Goal: Task Accomplishment & Management: Complete application form

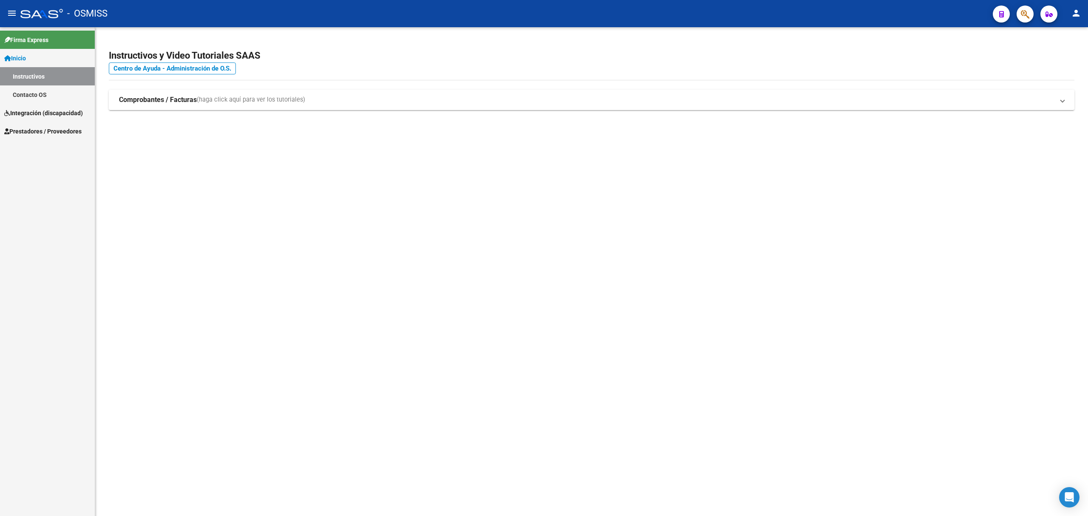
click at [38, 109] on span "Integración (discapacidad)" at bounding box center [43, 112] width 79 height 9
click at [40, 122] on div "Firma Express Inicio Instructivos Contacto OS Integración (discapacidad) Legajo…" at bounding box center [47, 271] width 95 height 489
click at [48, 114] on span "Prestadores / Proveedores" at bounding box center [42, 112] width 77 height 9
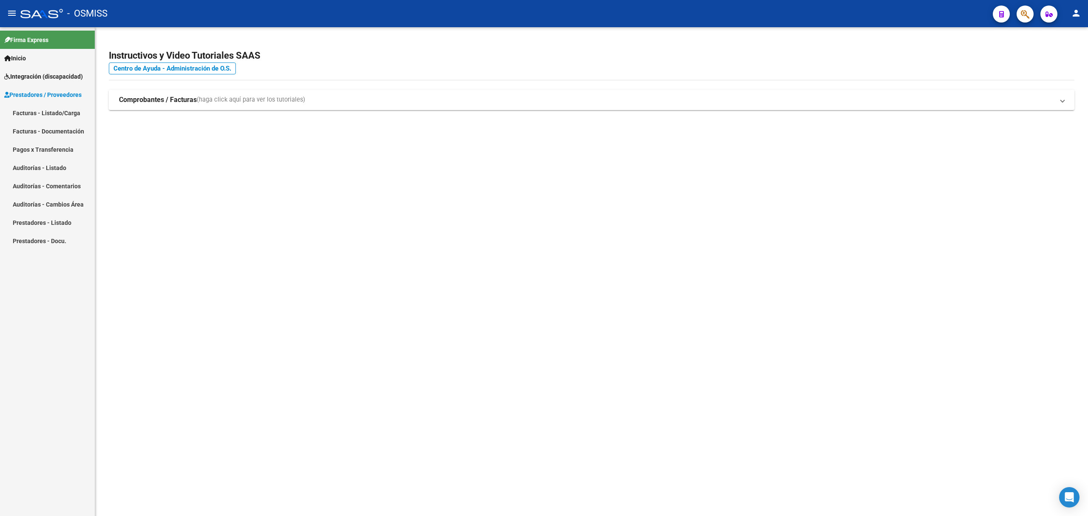
click at [48, 114] on link "Facturas - Listado/Carga" at bounding box center [47, 113] width 95 height 18
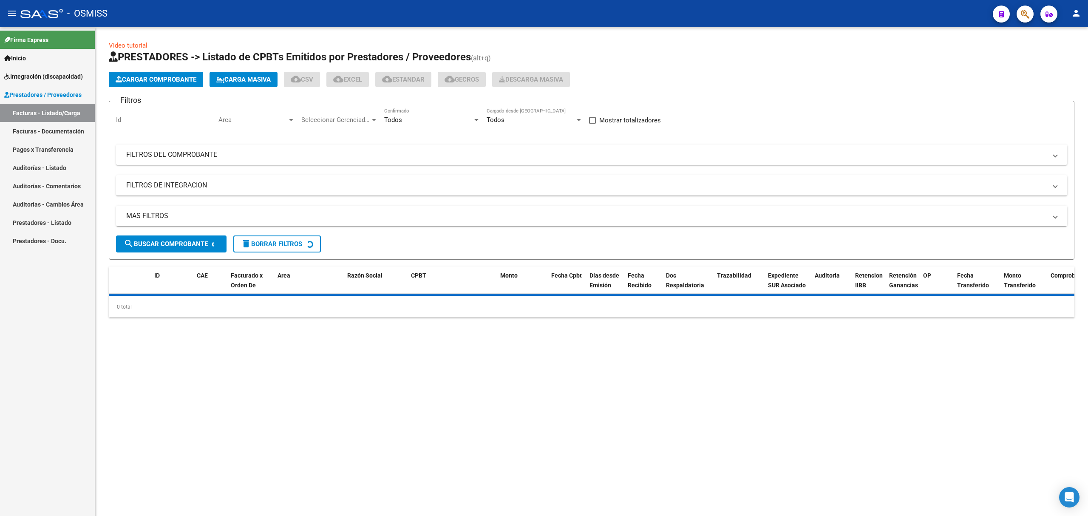
click at [252, 212] on mat-panel-title "MAS FILTROS" at bounding box center [586, 215] width 921 height 9
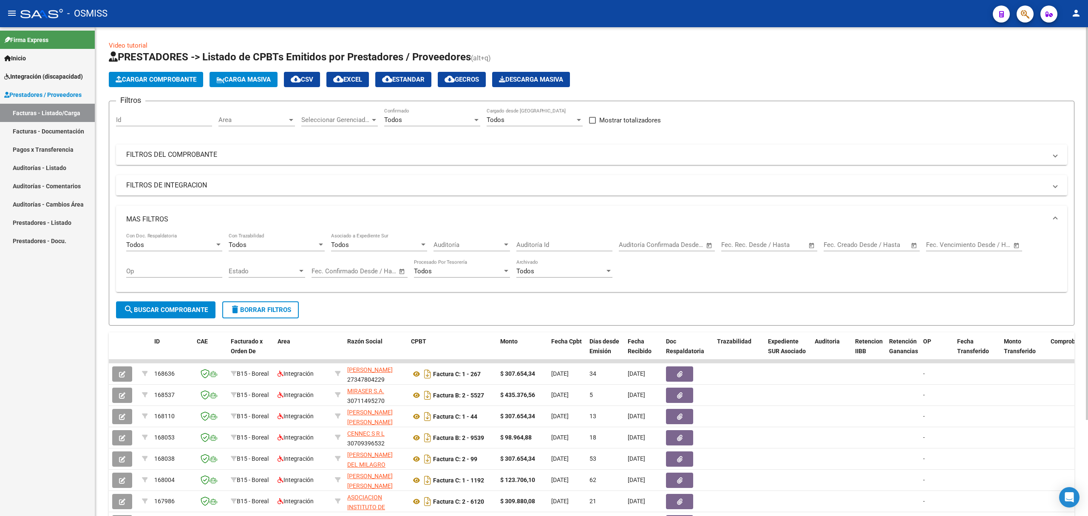
click at [244, 153] on mat-panel-title "FILTROS DEL COMPROBANTE" at bounding box center [586, 154] width 921 height 9
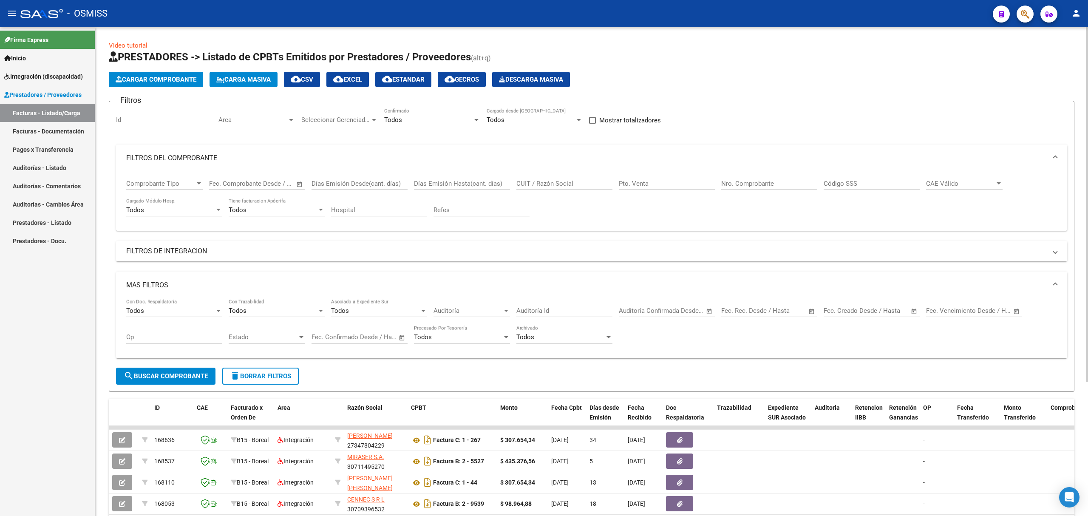
click at [560, 181] on input "CUIT / Razón Social" at bounding box center [565, 184] width 96 height 8
paste input "27234392250"
type input "27234392250"
click at [173, 375] on span "search Buscar Comprobante" at bounding box center [166, 376] width 84 height 8
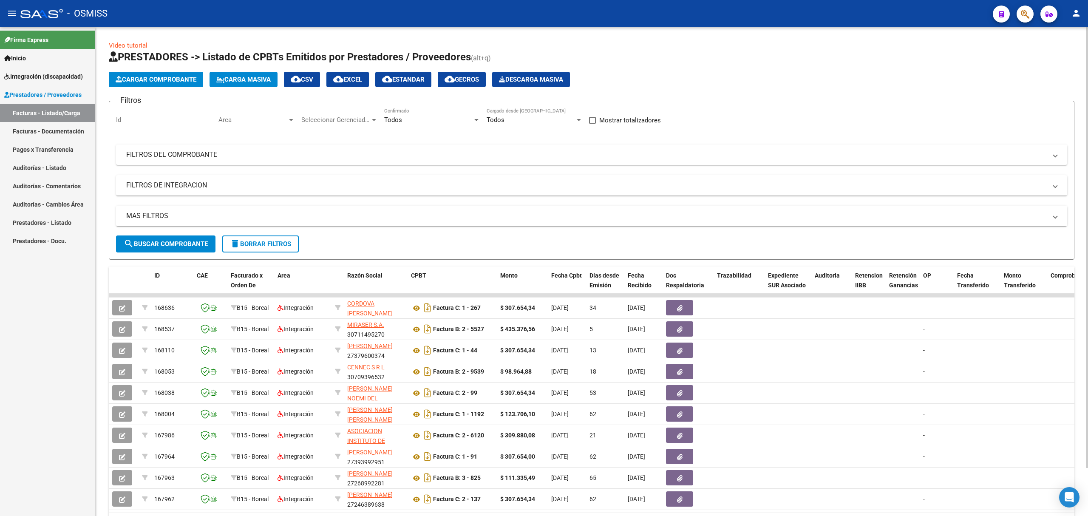
click at [177, 74] on button "Cargar Comprobante" at bounding box center [156, 79] width 94 height 15
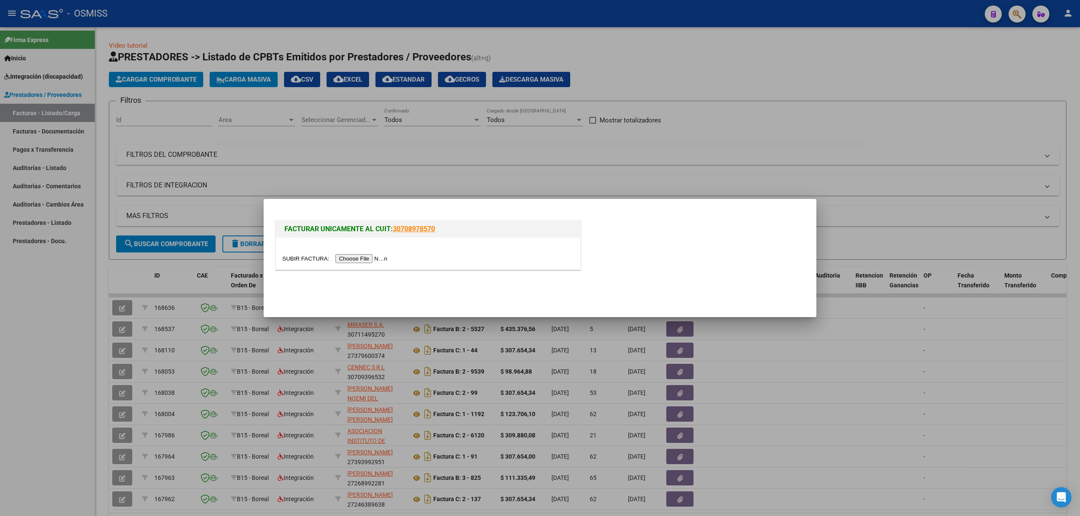
click at [355, 258] on input "file" at bounding box center [336, 258] width 108 height 9
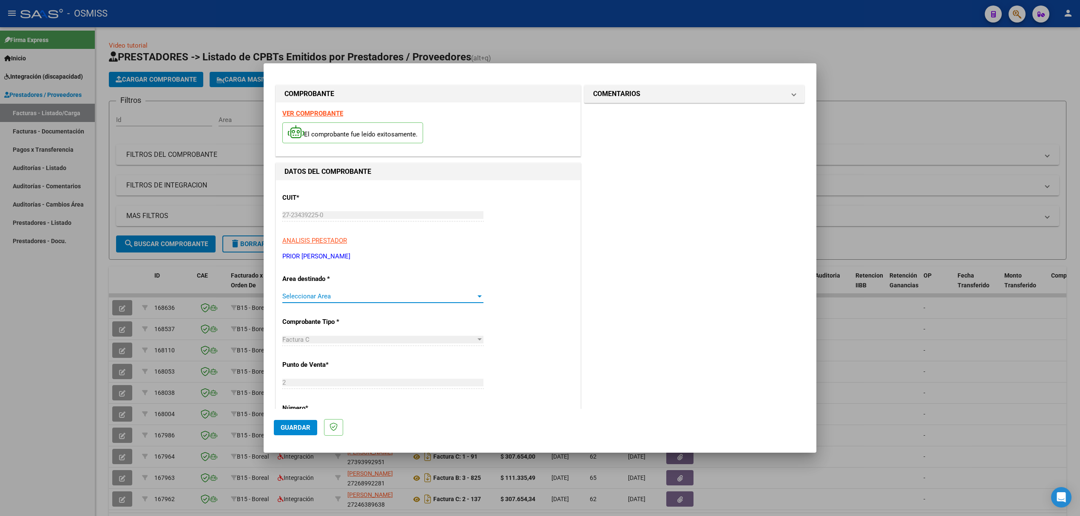
click at [310, 296] on span "Seleccionar Area" at bounding box center [378, 296] width 193 height 8
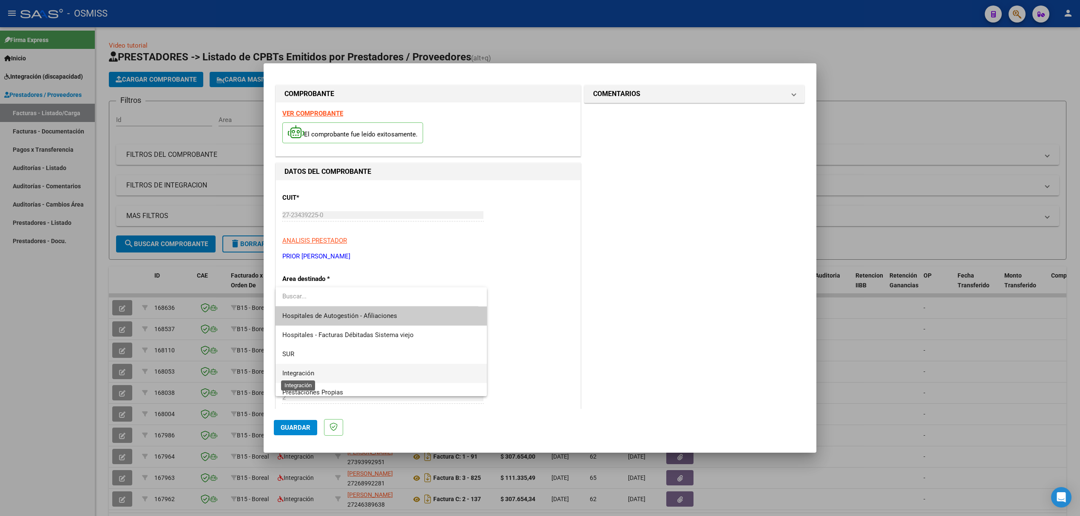
click at [299, 378] on span "Integración" at bounding box center [381, 373] width 198 height 19
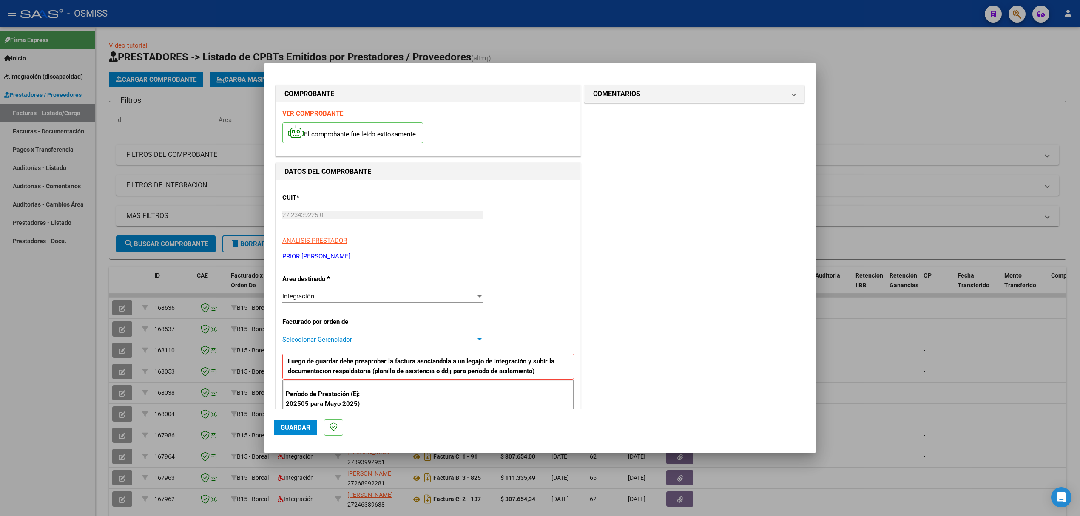
click at [308, 341] on span "Seleccionar Gerenciador" at bounding box center [378, 340] width 193 height 8
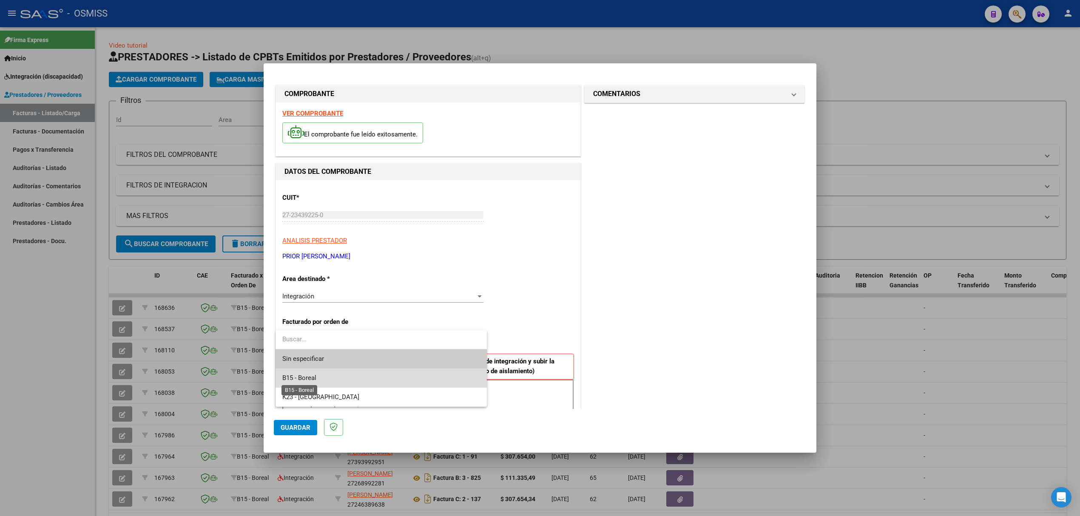
click at [300, 375] on span "B15 - Boreal" at bounding box center [299, 378] width 34 height 8
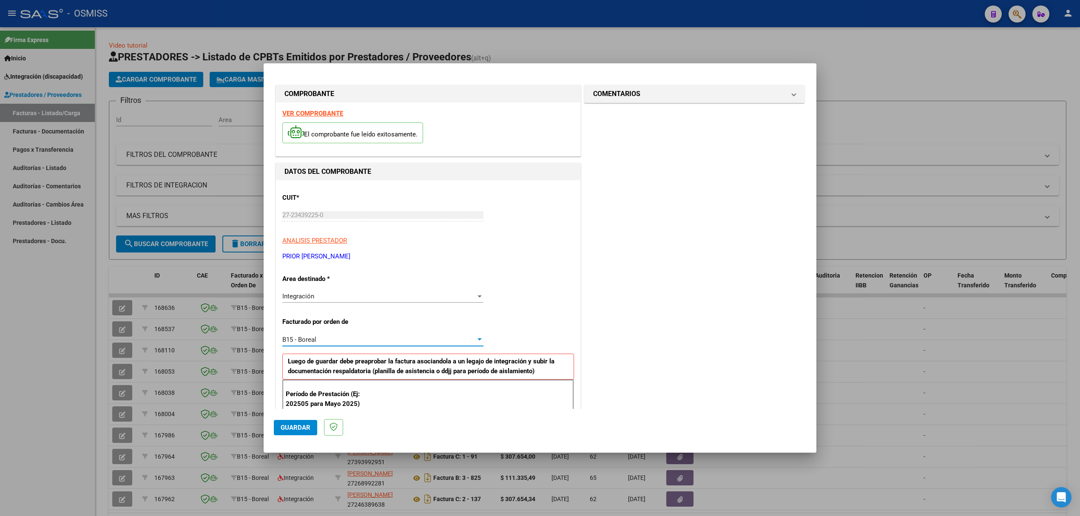
click at [284, 427] on span "Guardar" at bounding box center [296, 428] width 30 height 8
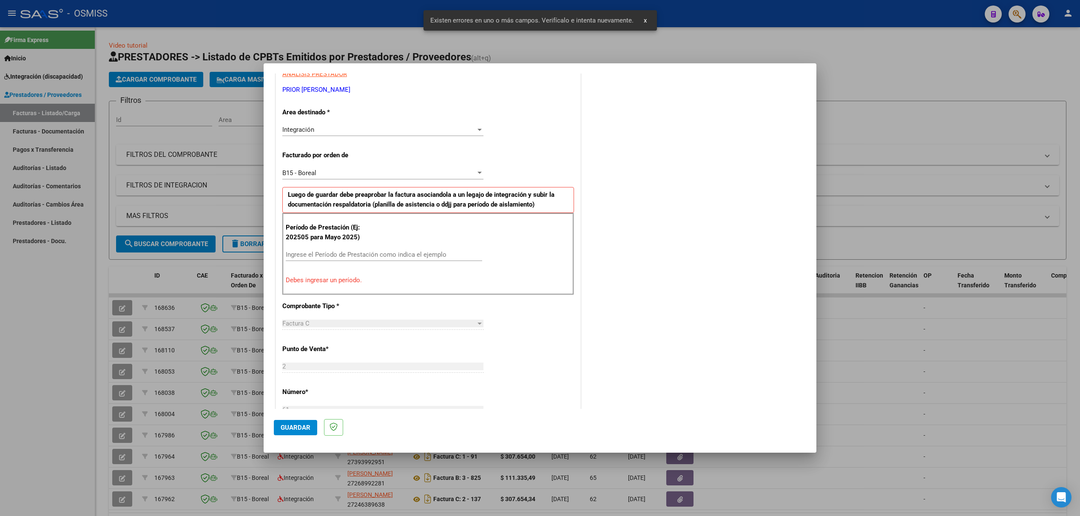
scroll to position [172, 0]
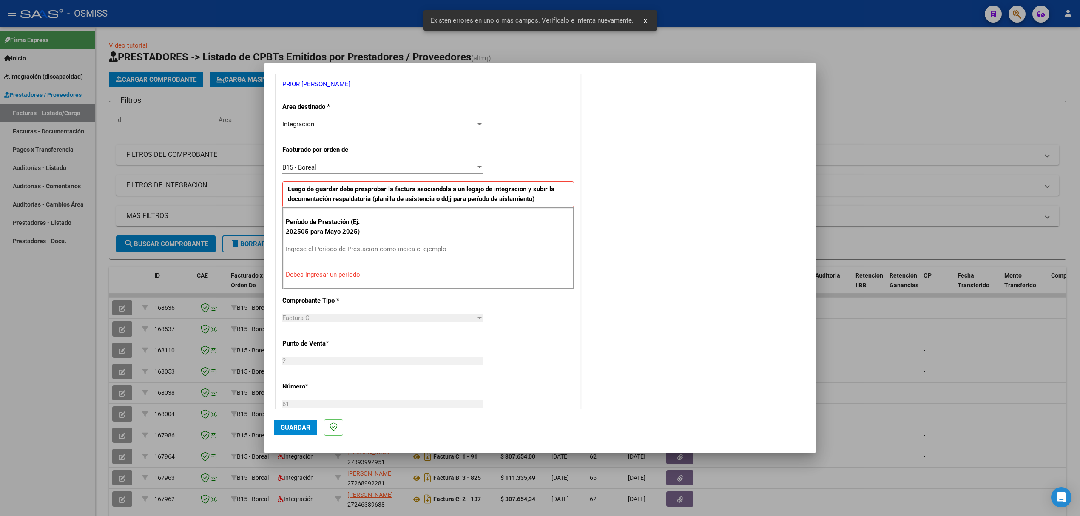
click at [395, 250] on input "Ingrese el Período de Prestación como indica el ejemplo" at bounding box center [384, 249] width 196 height 8
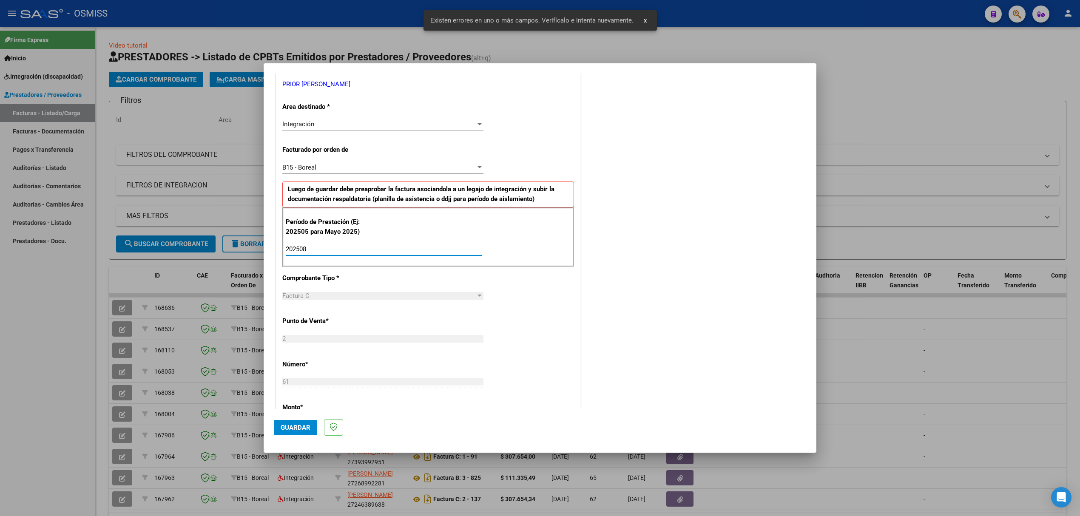
type input "202508"
click at [301, 429] on span "Guardar" at bounding box center [296, 428] width 30 height 8
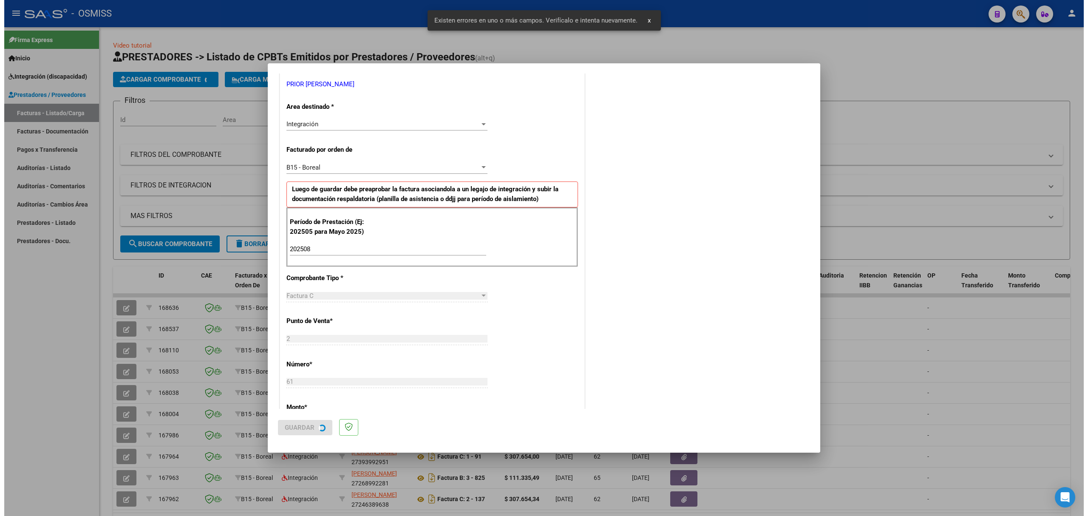
scroll to position [0, 0]
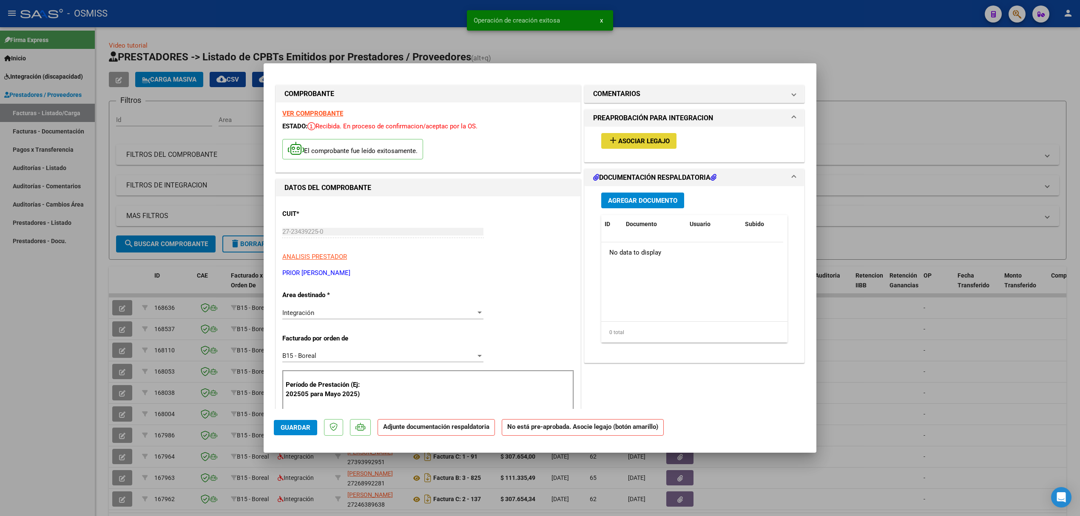
click at [630, 145] on span "Asociar Legajo" at bounding box center [643, 141] width 51 height 8
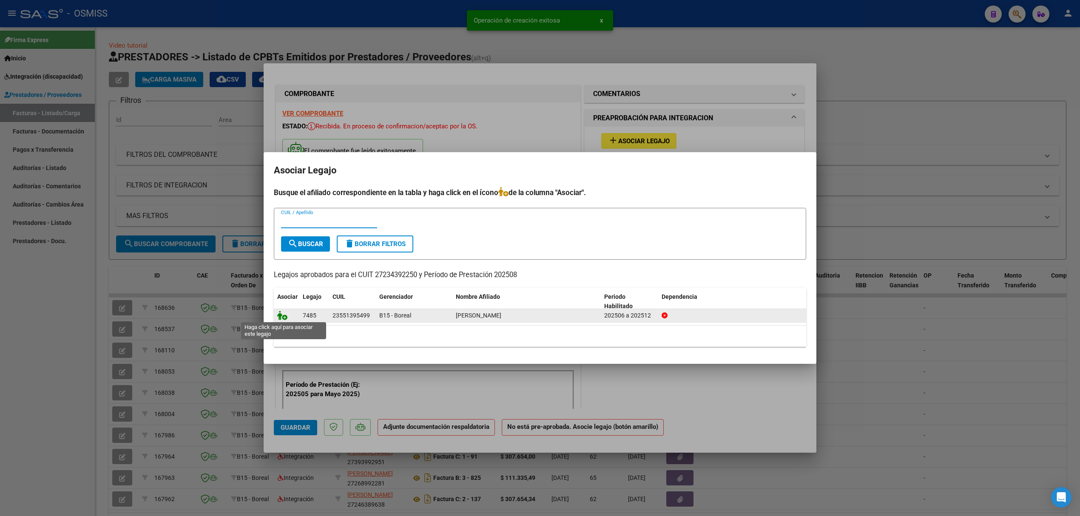
click at [284, 317] on icon at bounding box center [282, 315] width 10 height 9
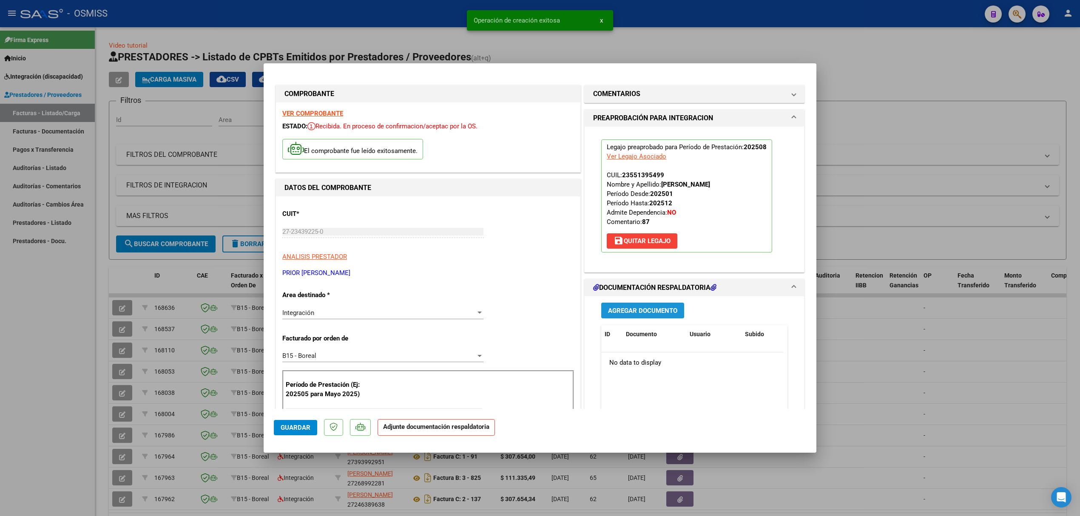
click at [619, 310] on span "Agregar Documento" at bounding box center [642, 311] width 69 height 8
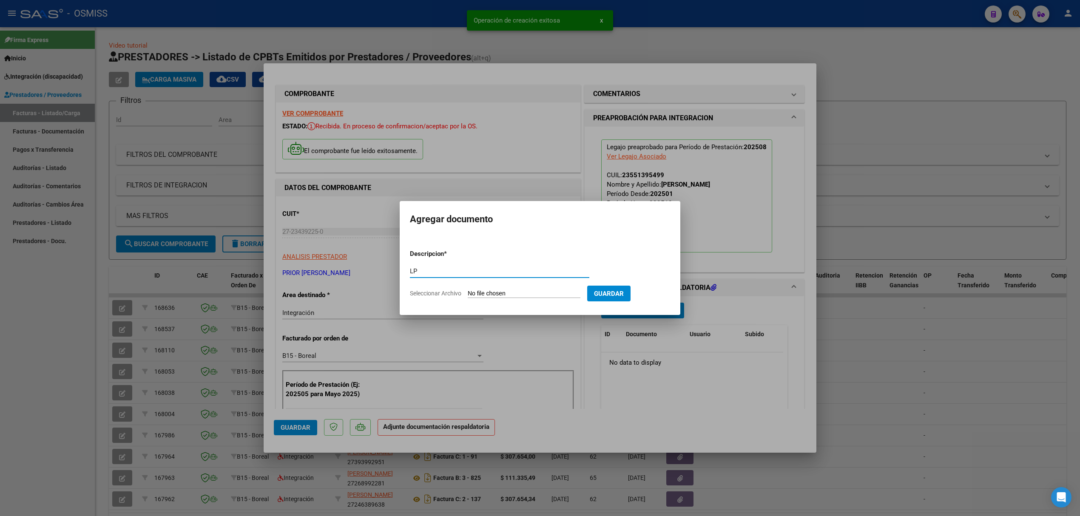
type input "L"
type input "p"
type input "PLANILLA"
click at [523, 291] on input "Seleccionar Archivo" at bounding box center [524, 294] width 113 height 8
type input "C:\fakepath\asistencia Agosto Dilan.pdf"
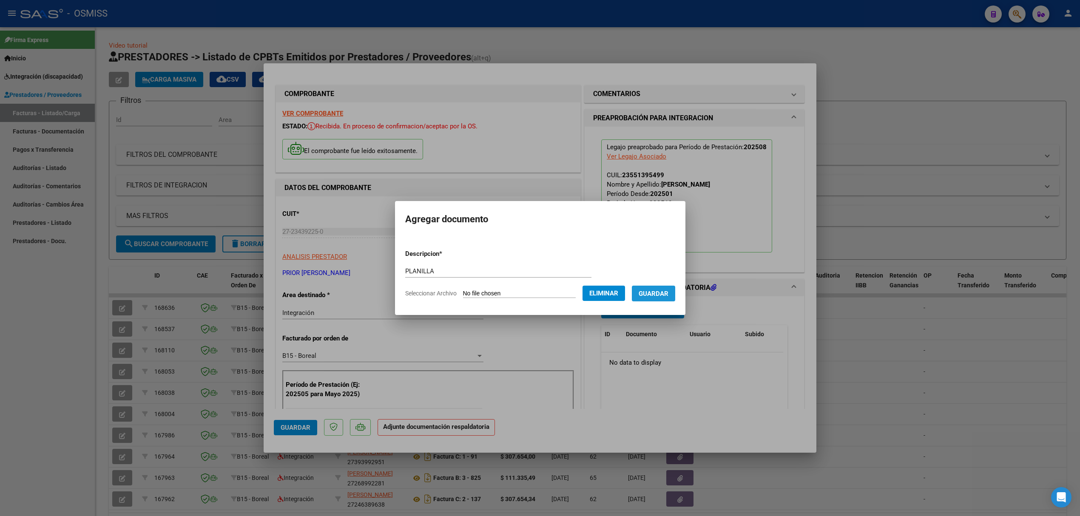
click at [665, 297] on span "Guardar" at bounding box center [654, 294] width 30 height 8
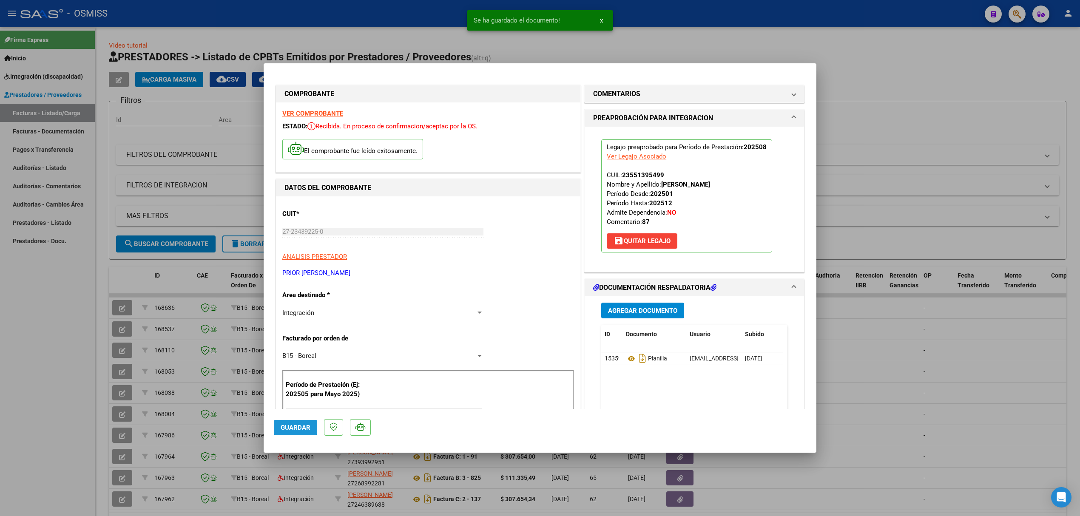
click at [296, 429] on span "Guardar" at bounding box center [296, 428] width 30 height 8
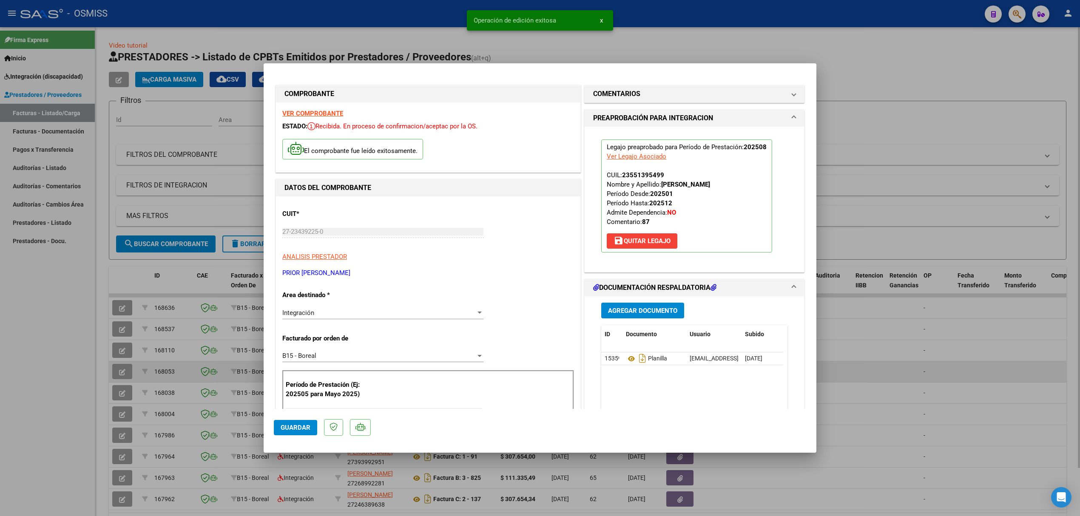
click at [162, 377] on div at bounding box center [540, 258] width 1080 height 516
type input "$ 0,00"
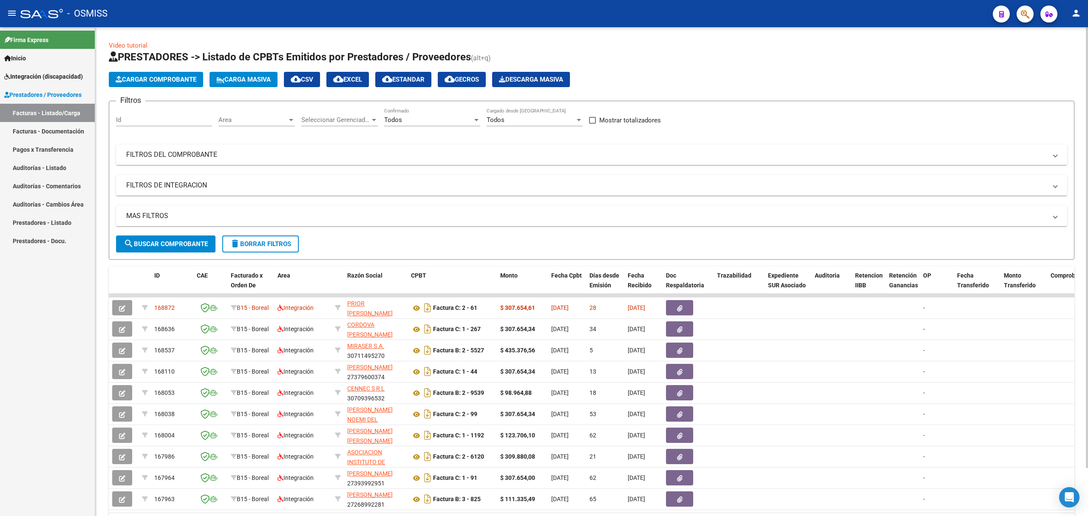
click at [247, 157] on mat-panel-title "FILTROS DEL COMPROBANTE" at bounding box center [586, 154] width 921 height 9
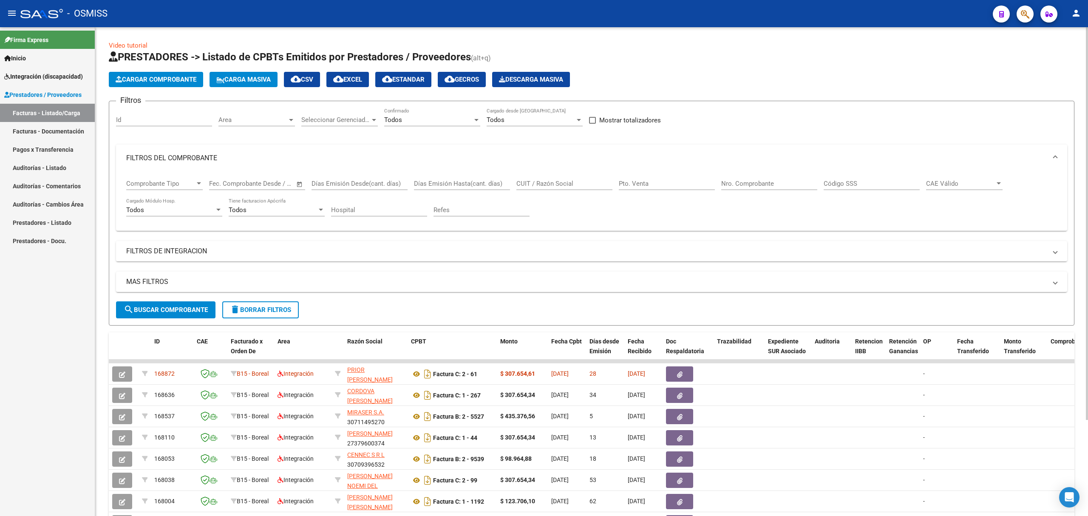
click at [569, 184] on input "CUIT / Razón Social" at bounding box center [565, 184] width 96 height 8
paste input "27331415915"
type input "27331415915"
click at [187, 310] on span "search Buscar Comprobante" at bounding box center [166, 310] width 84 height 8
